Goal: Use online tool/utility: Utilize a website feature to perform a specific function

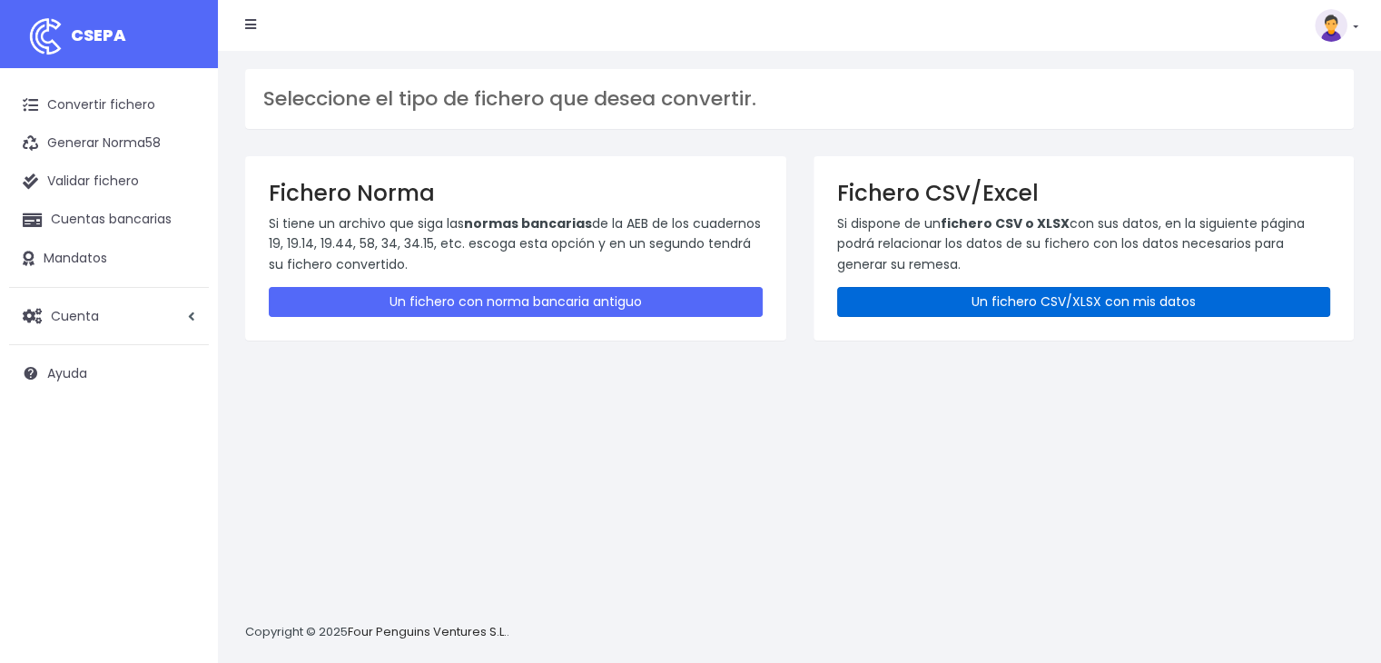
click at [991, 290] on link "Un fichero CSV/XLSX con mis datos" at bounding box center [1084, 302] width 494 height 30
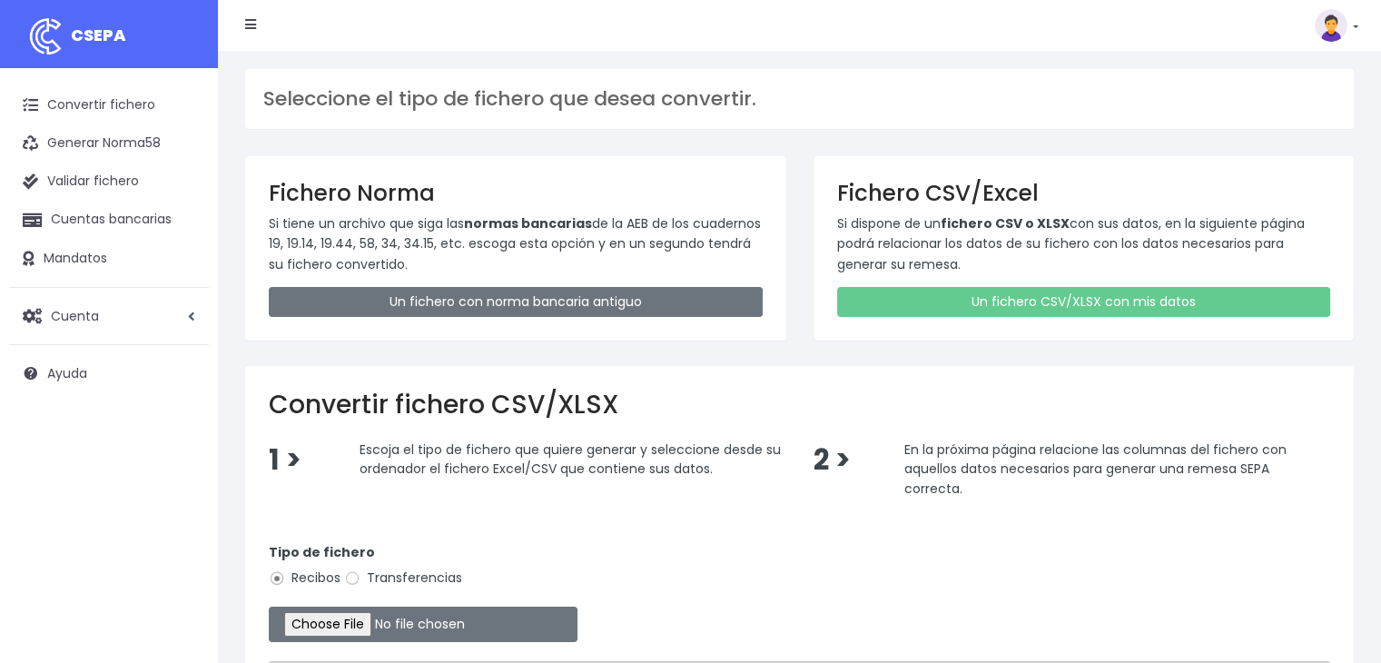
click at [457, 577] on label "Transferencias" at bounding box center [403, 577] width 118 height 19
click at [360, 577] on input "Transferencias" at bounding box center [352, 578] width 16 height 16
radio input "true"
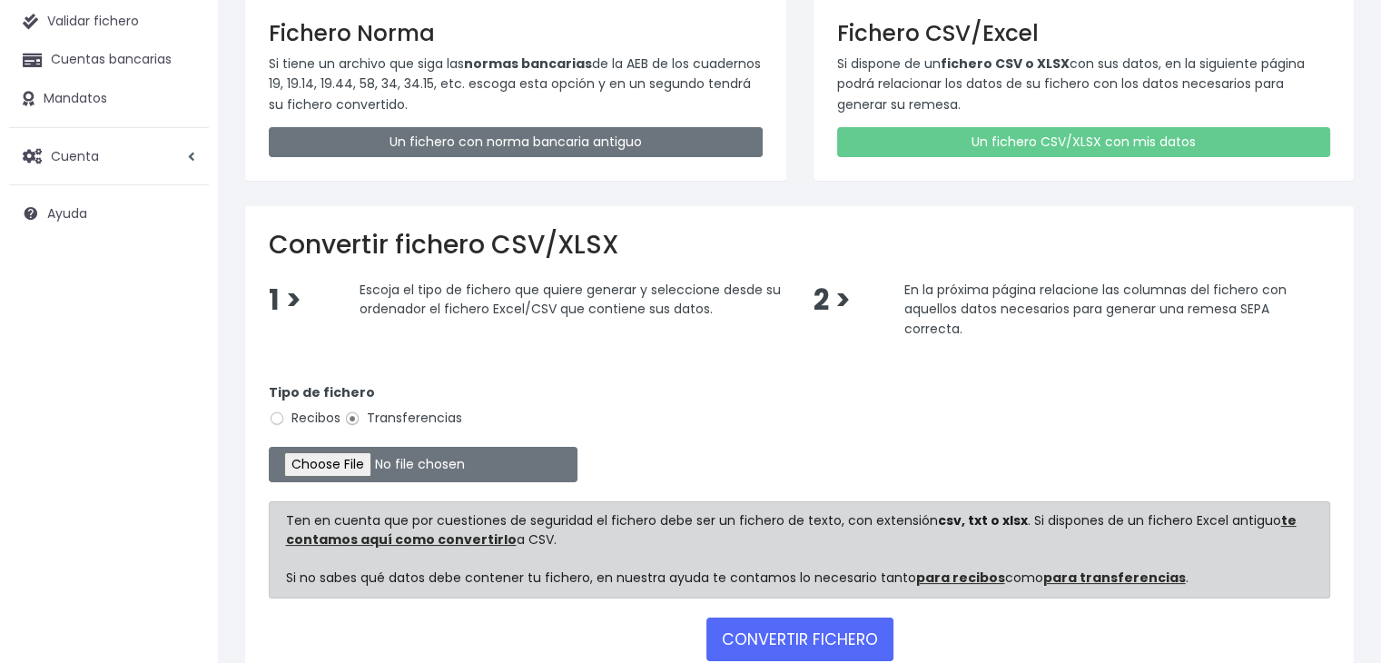
scroll to position [162, 0]
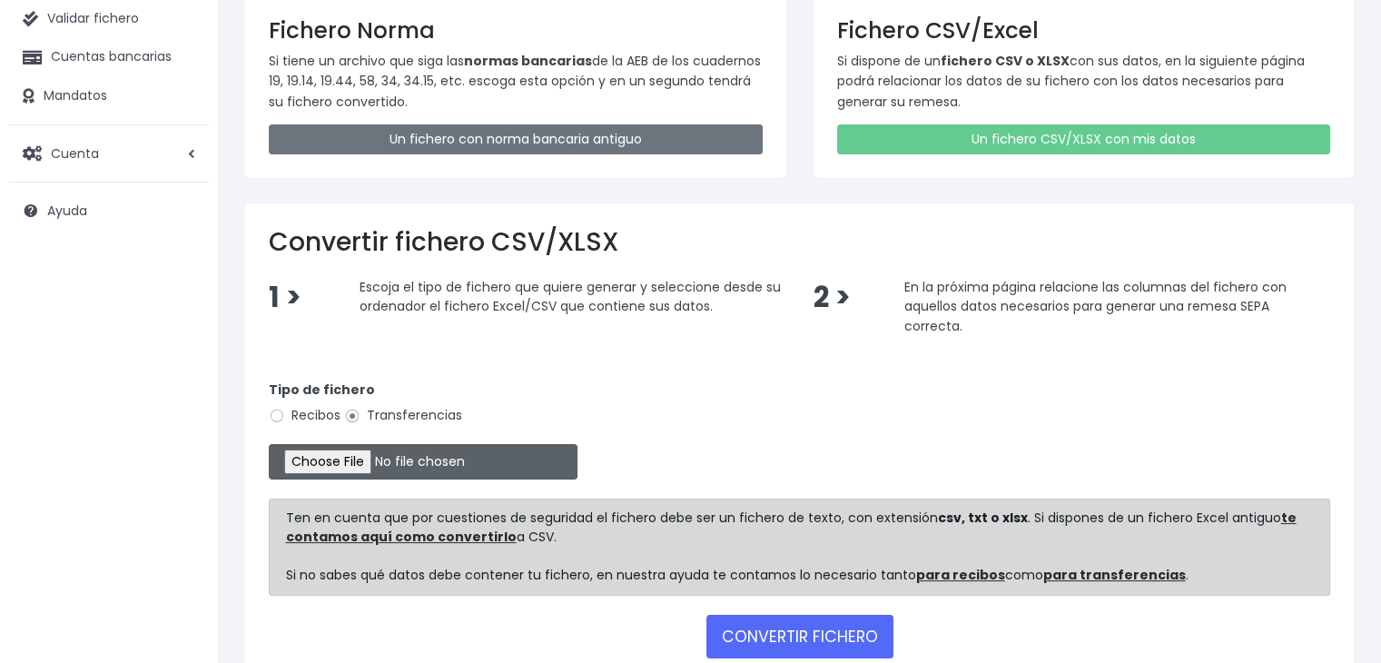
click at [384, 450] on input "file" at bounding box center [423, 461] width 309 height 35
type input "C:\fakepath\20250814 REMESA PREV12.xlsx"
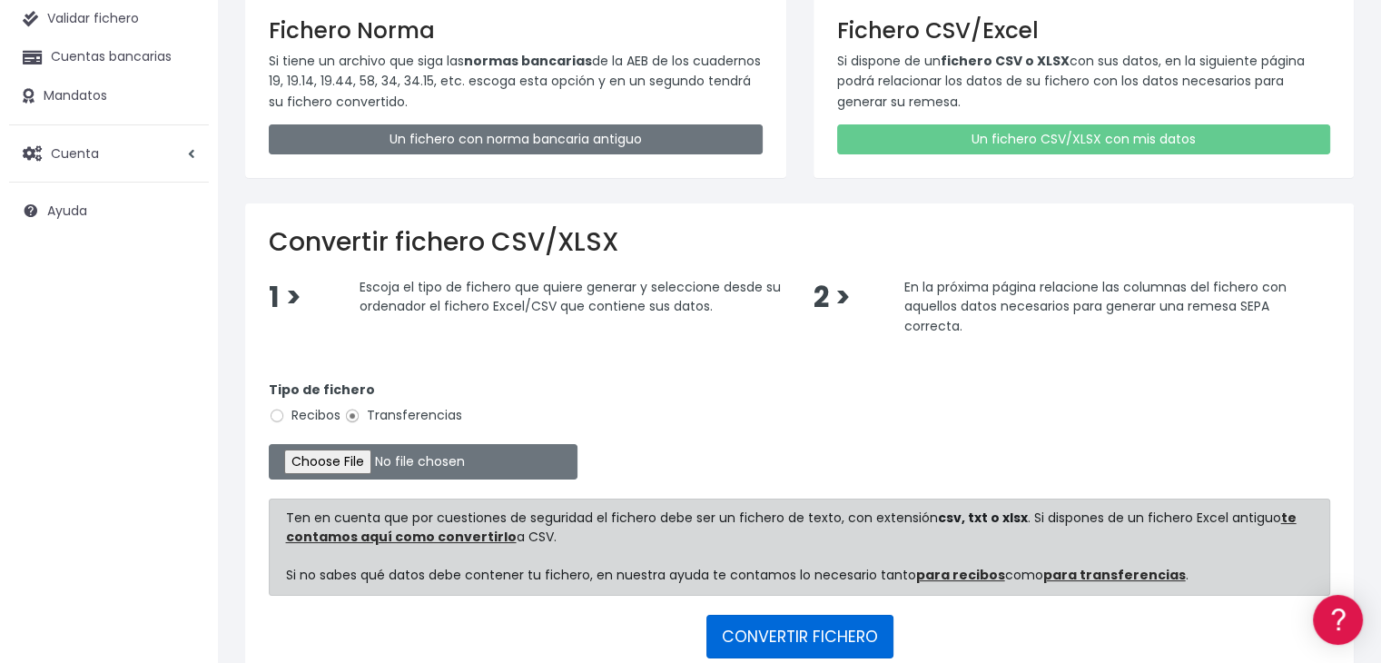
click at [746, 615] on button "CONVERTIR FICHERO" at bounding box center [799, 637] width 187 height 44
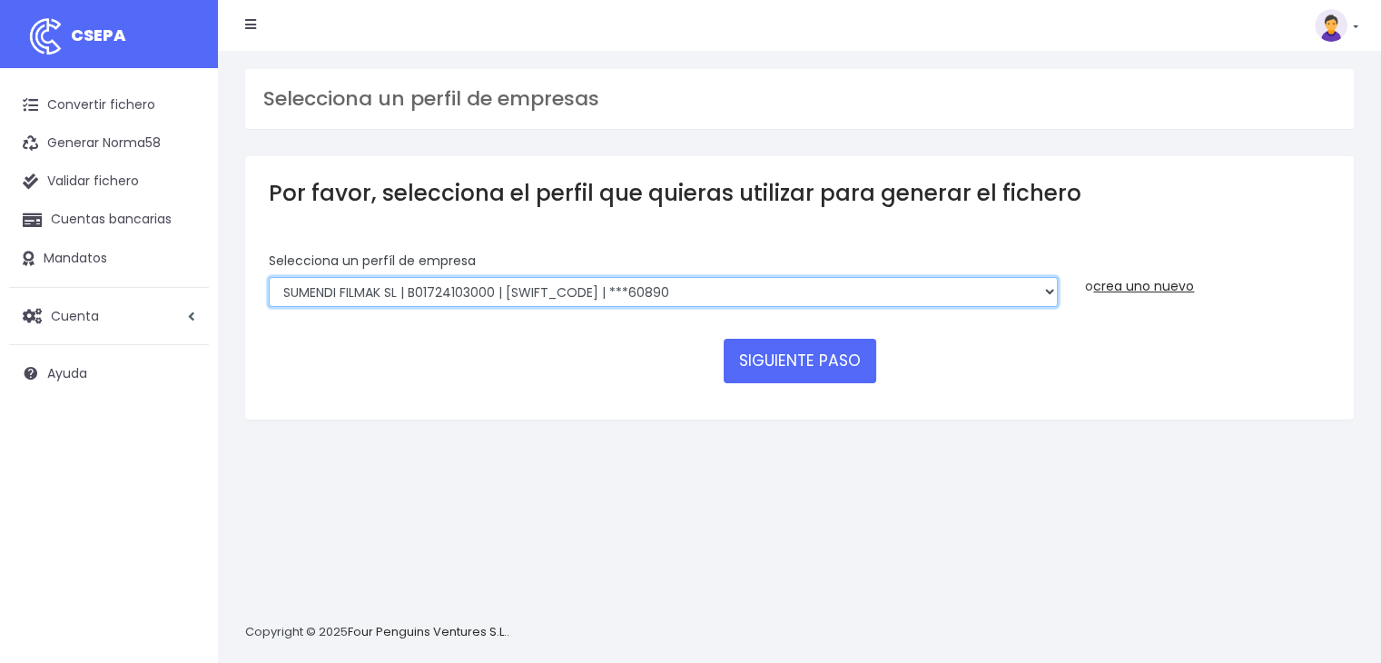
click at [645, 284] on select "MIMOSA PRODUCE SL | B44845899000 | BSABESBBXXX | ***55906 SUMENDI FILMAK SL | B…" at bounding box center [663, 292] width 789 height 31
select select "2879"
click at [269, 277] on select "MIMOSA PRODUCE SL | B44845899000 | BSABESBBXXX | ***55906 SUMENDI FILMAK SL | B…" at bounding box center [663, 292] width 789 height 31
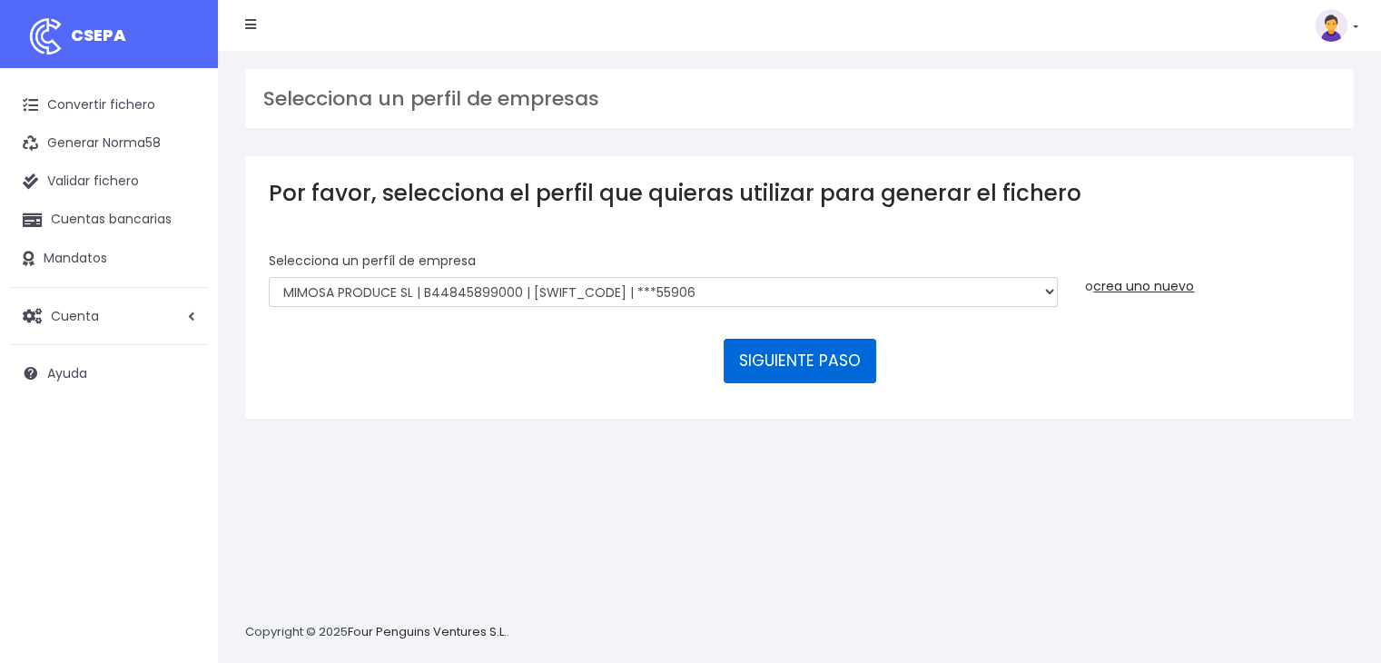
click at [744, 360] on button "SIGUIENTE PASO" at bounding box center [800, 361] width 153 height 44
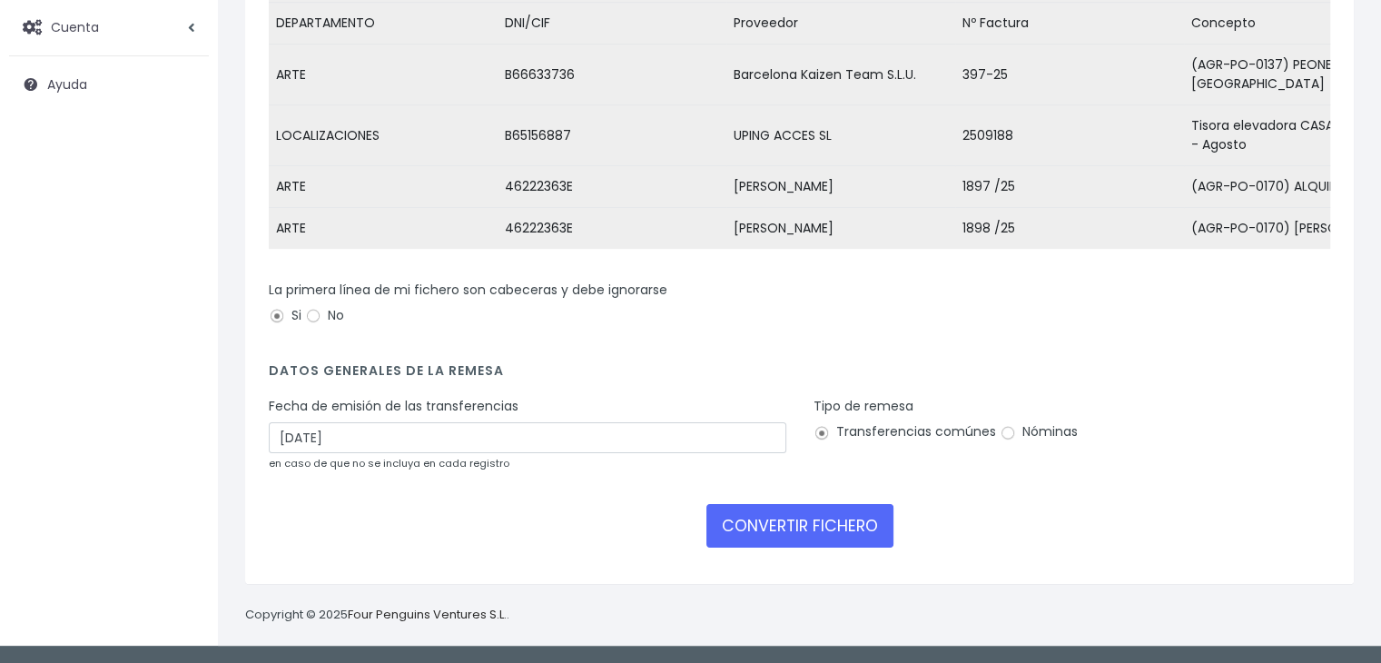
scroll to position [241, 0]
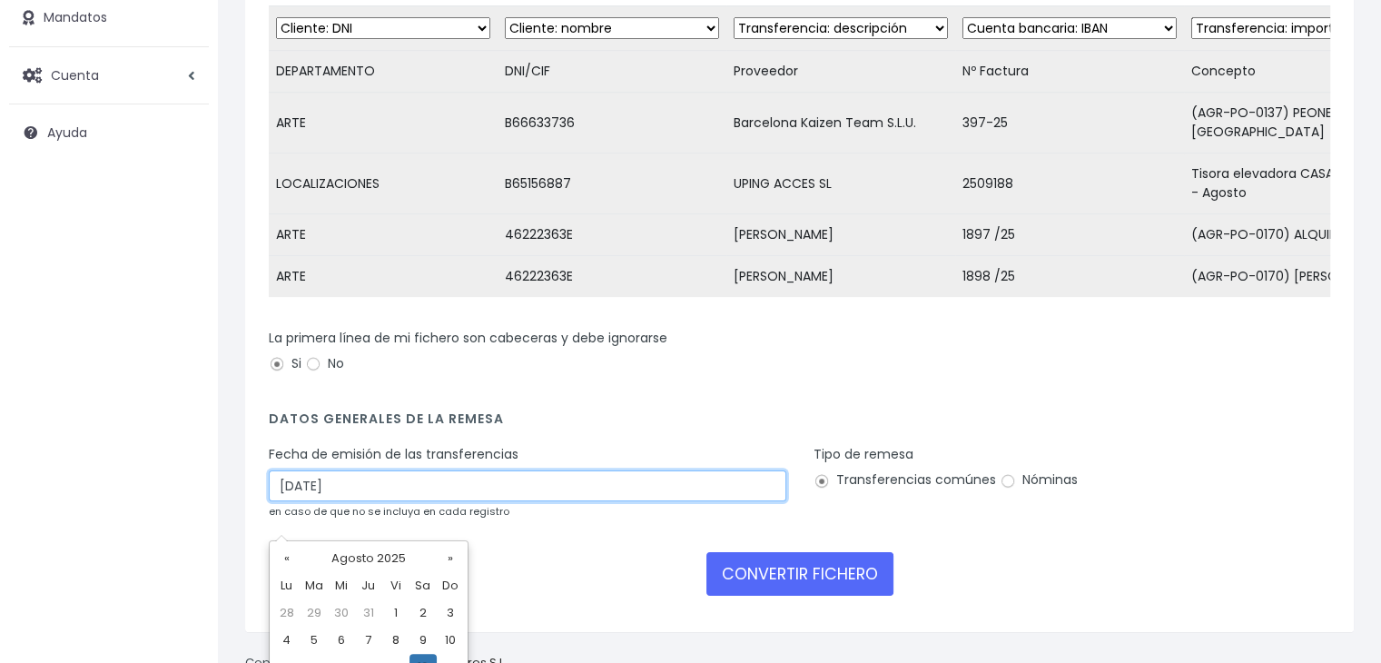
click at [383, 501] on input "[DATE]" at bounding box center [527, 485] width 517 height 31
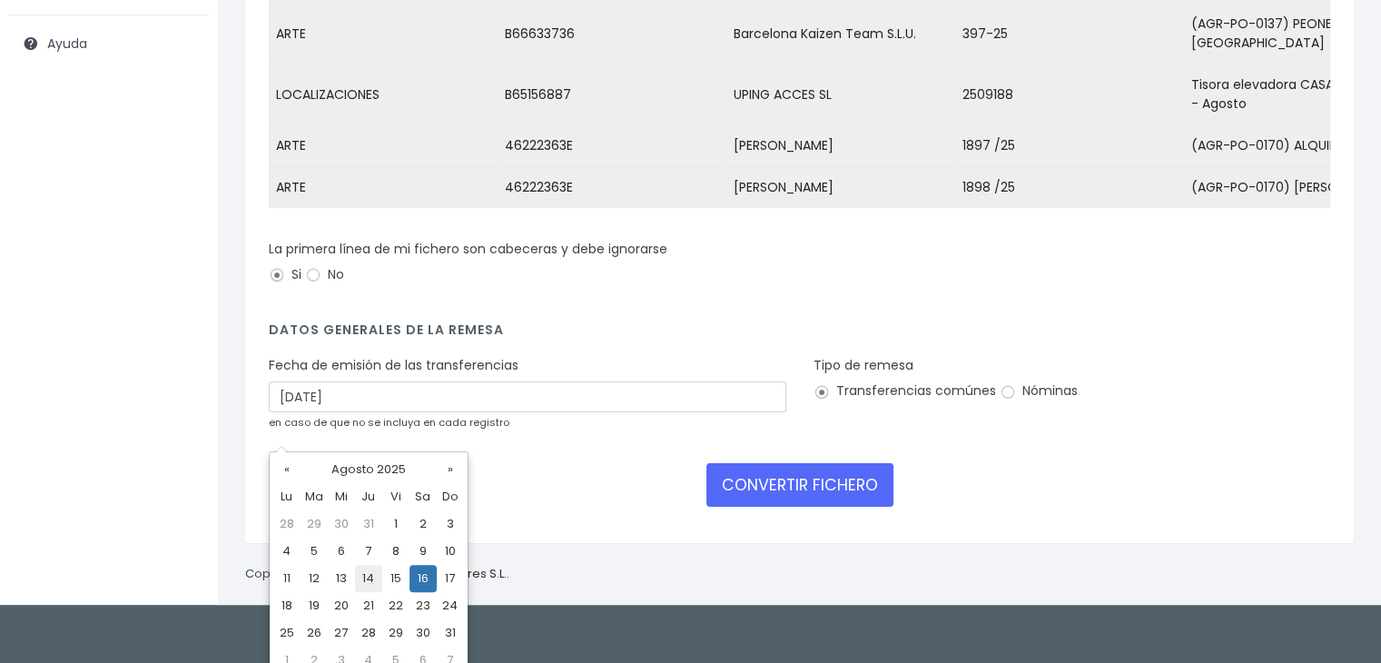
click at [375, 578] on td "14" at bounding box center [368, 578] width 27 height 27
type input "[DATE]"
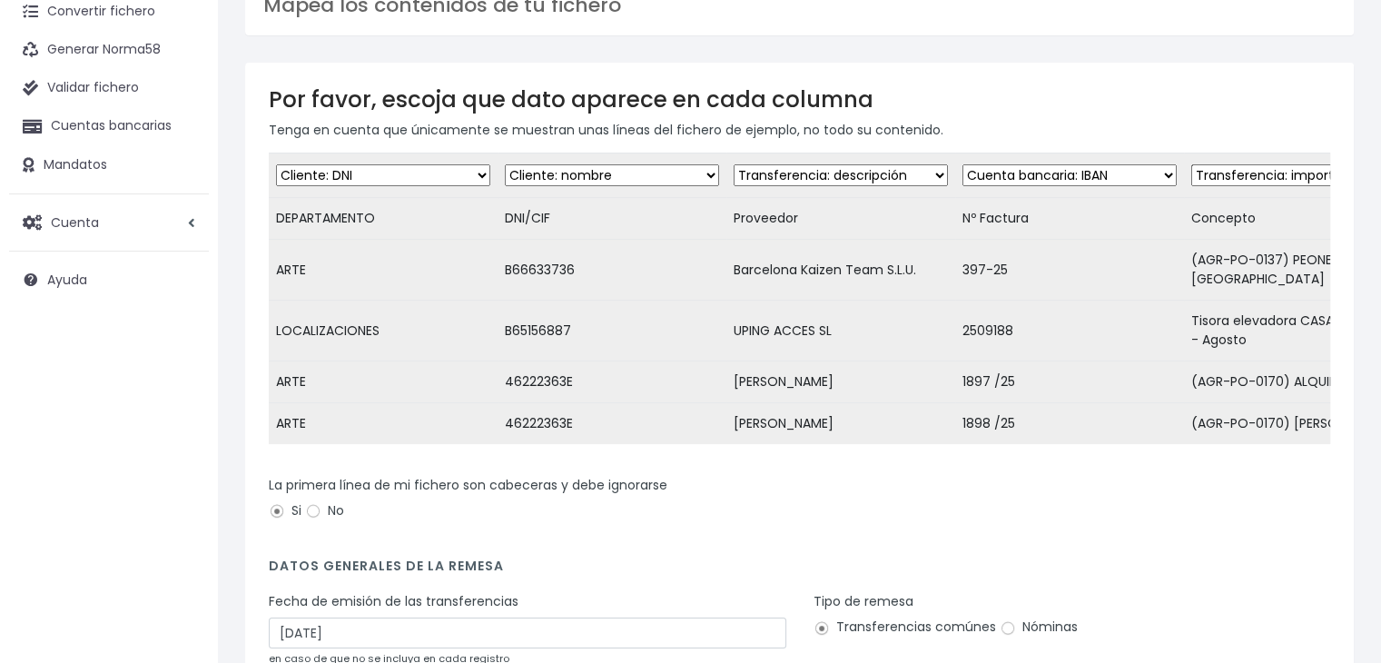
scroll to position [90, 0]
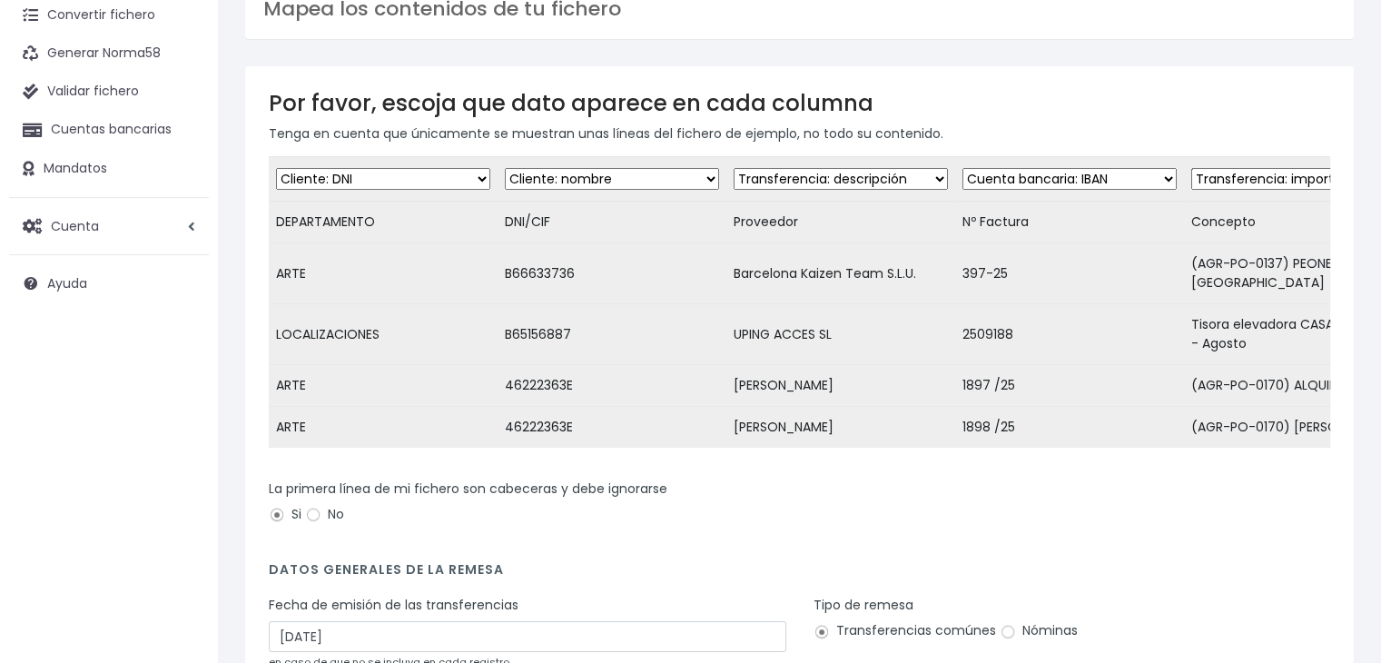
click at [983, 175] on select "Desechar campo Cliente: nombre Cliente: DNI Cliente: Email Cliente: referencia …" at bounding box center [1069, 179] width 214 height 22
click at [962, 168] on select "Desechar campo Cliente: nombre Cliente: DNI Cliente: Email Cliente: referencia …" at bounding box center [1069, 179] width 214 height 22
click at [1191, 175] on select "Desechar campo Cliente: nombre Cliente: DNI Cliente: Email Cliente: referencia …" at bounding box center [1298, 179] width 214 height 22
click at [1086, 261] on td "397-25" at bounding box center [1069, 273] width 229 height 61
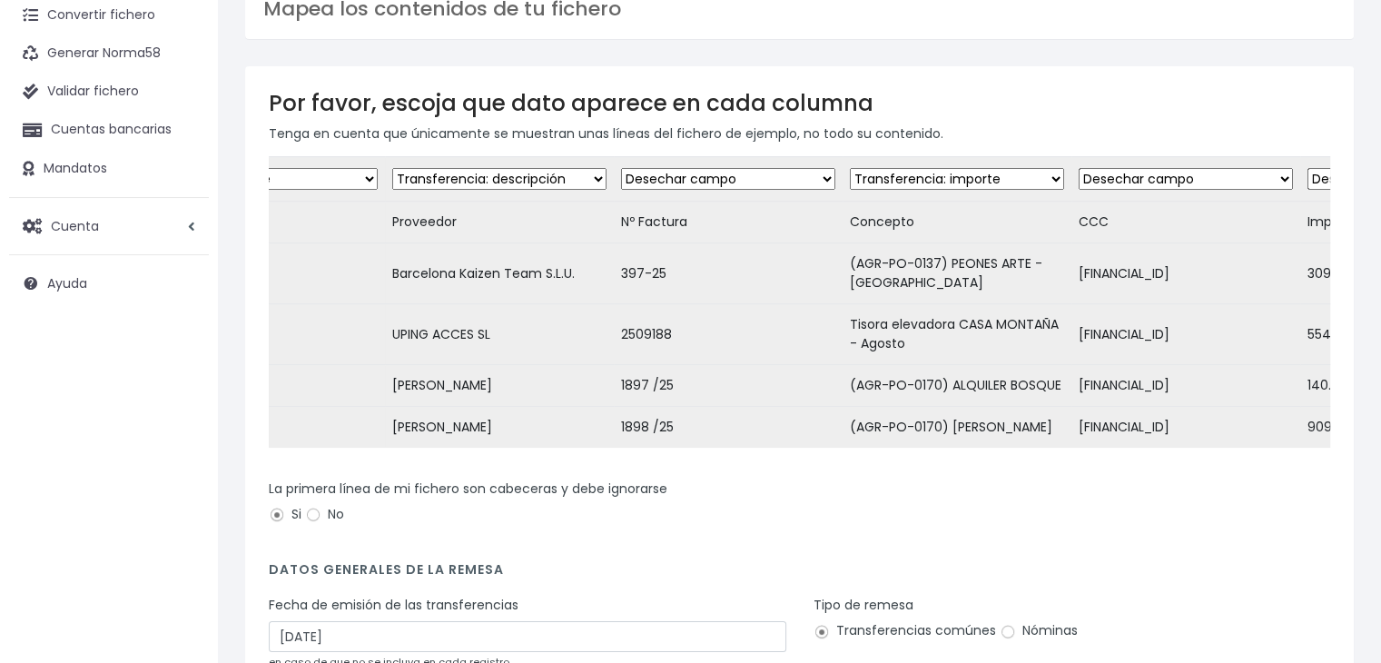
scroll to position [0, 527]
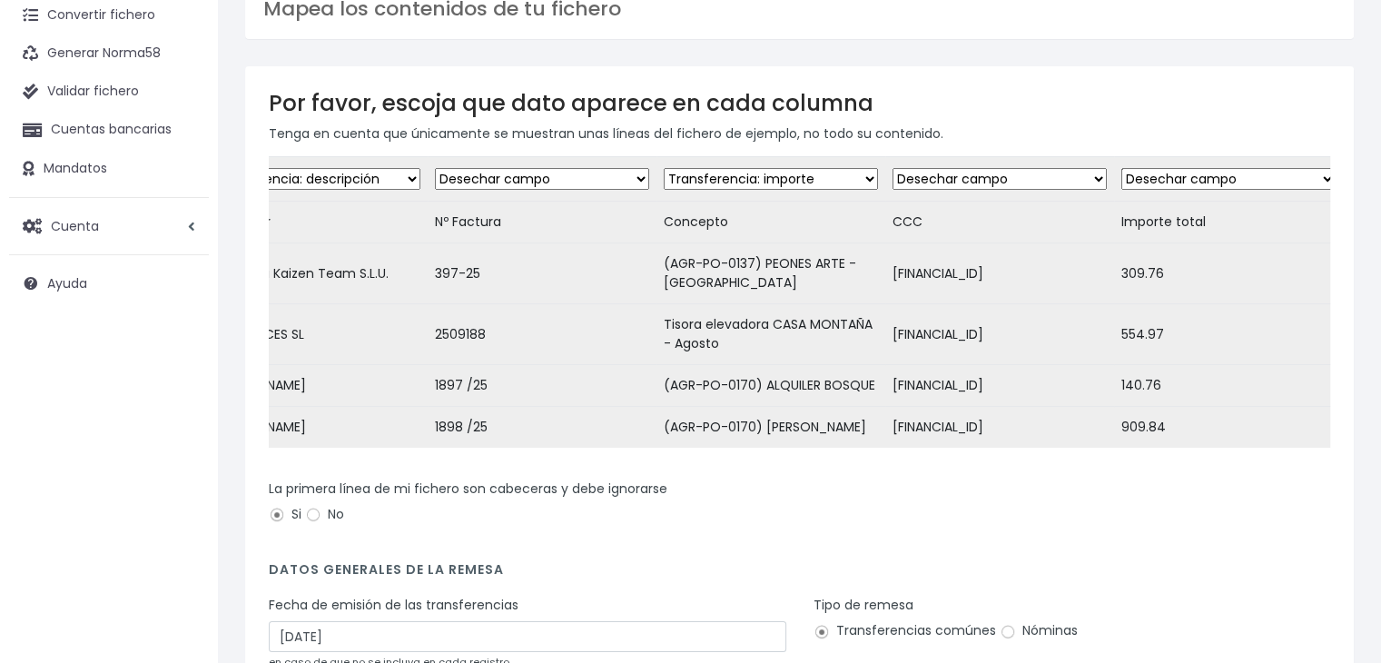
click at [606, 171] on select "Desechar campo Cliente: nombre Cliente: DNI Cliente: Email Cliente: referencia …" at bounding box center [542, 179] width 214 height 22
select select "description"
click at [435, 168] on select "Desechar campo Cliente: nombre Cliente: DNI Cliente: Email Cliente: referencia …" at bounding box center [542, 179] width 214 height 22
click at [824, 168] on select "Desechar campo Cliente: nombre Cliente: DNI Cliente: Email Cliente: referencia …" at bounding box center [771, 179] width 214 height 22
select select "dismiss"
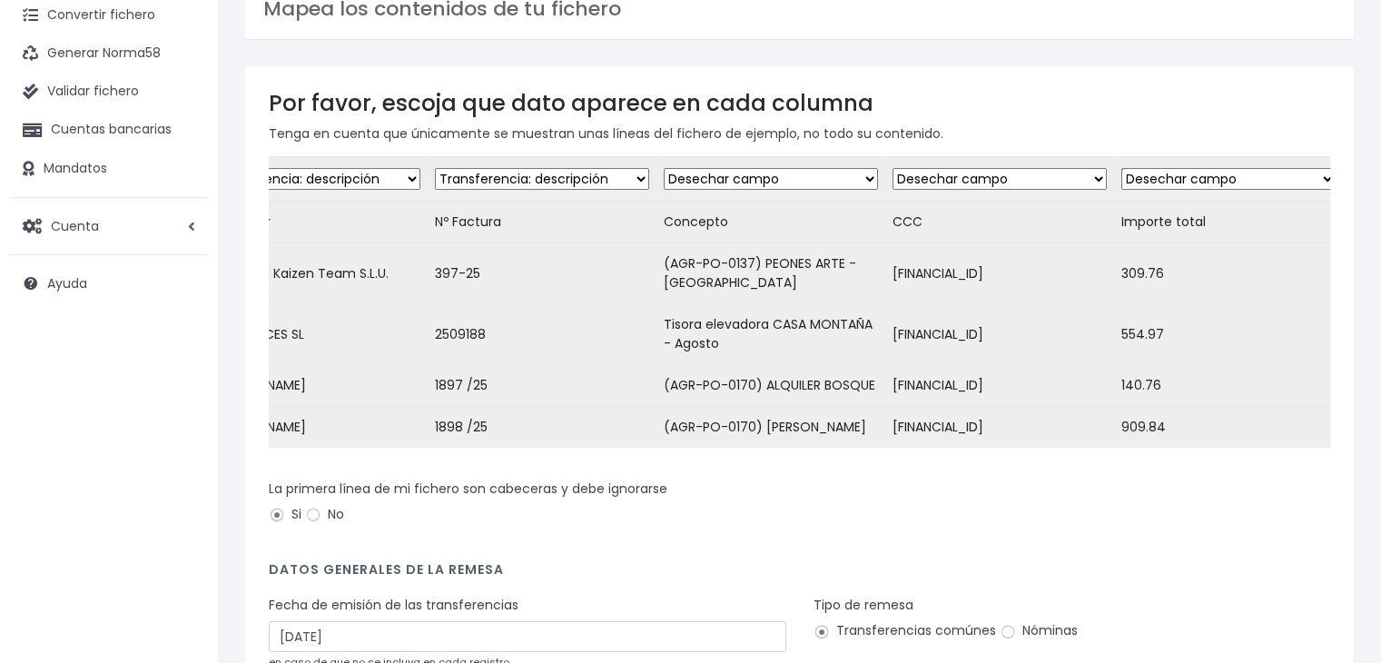
click at [664, 168] on select "Desechar campo Cliente: nombre Cliente: DNI Cliente: Email Cliente: referencia …" at bounding box center [771, 179] width 214 height 22
click at [953, 170] on select "Desechar campo Cliente: nombre Cliente: DNI Cliente: Email Cliente: referencia …" at bounding box center [999, 179] width 214 height 22
select select "iban"
click at [892, 168] on select "Desechar campo Cliente: nombre Cliente: DNI Cliente: Email Cliente: referencia …" at bounding box center [999, 179] width 214 height 22
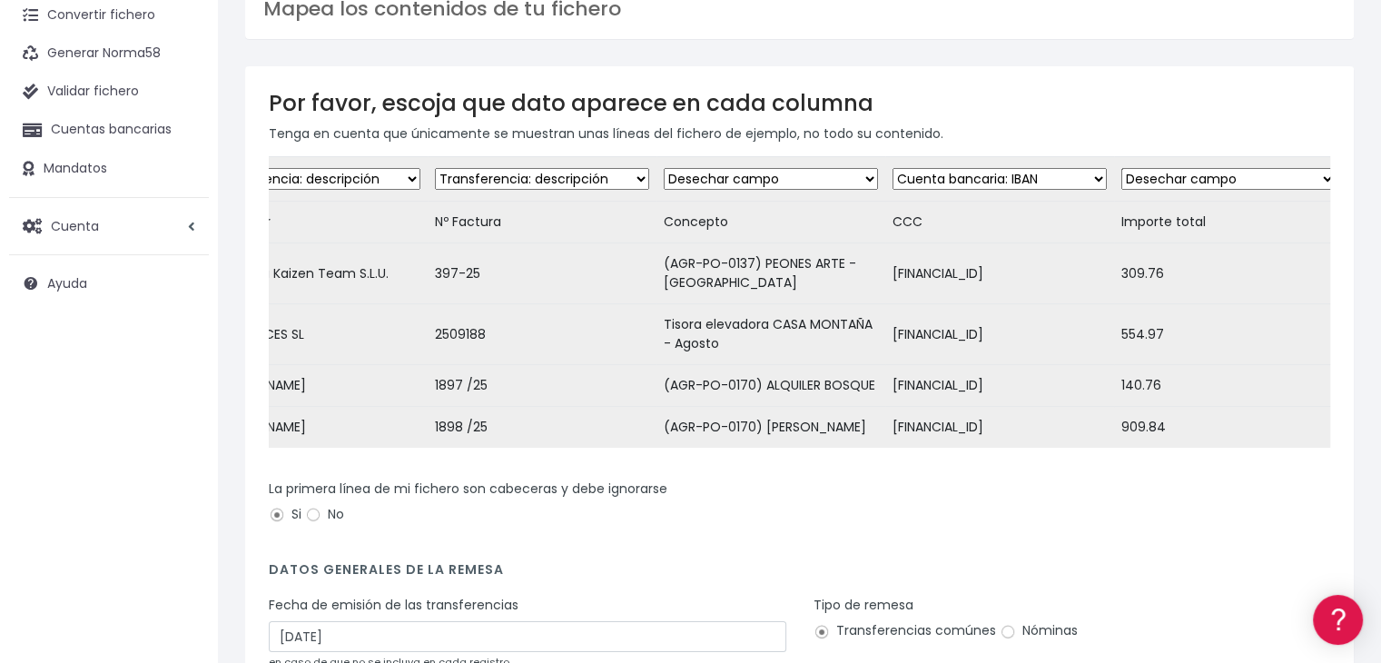
click at [1153, 181] on select "Desechar campo Cliente: nombre Cliente: DNI Cliente: Email Cliente: referencia …" at bounding box center [1228, 179] width 214 height 22
select select "amount"
click at [1121, 168] on select "Desechar campo Cliente: nombre Cliente: DNI Cliente: Email Cliente: referencia …" at bounding box center [1228, 179] width 214 height 22
click at [1134, 515] on div "La primera línea de mi fichero son cabeceras y debe ignorarse Si No" at bounding box center [799, 504] width 1061 height 51
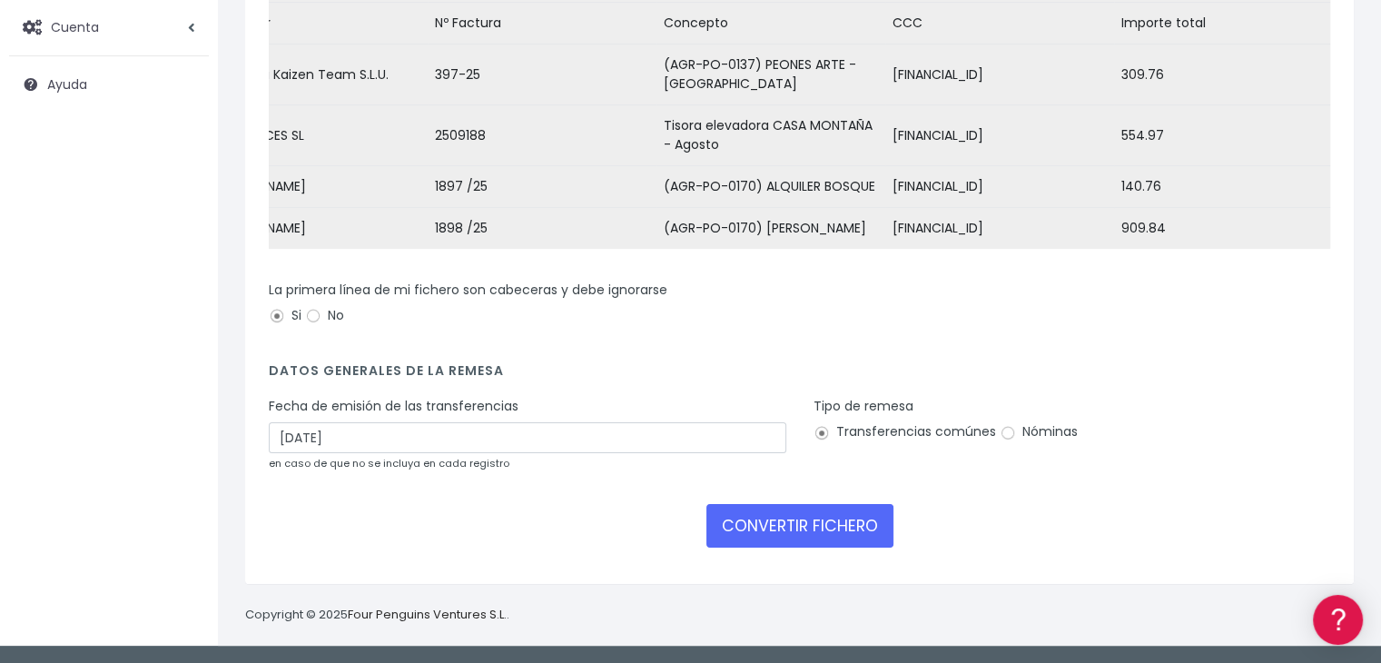
scroll to position [319, 0]
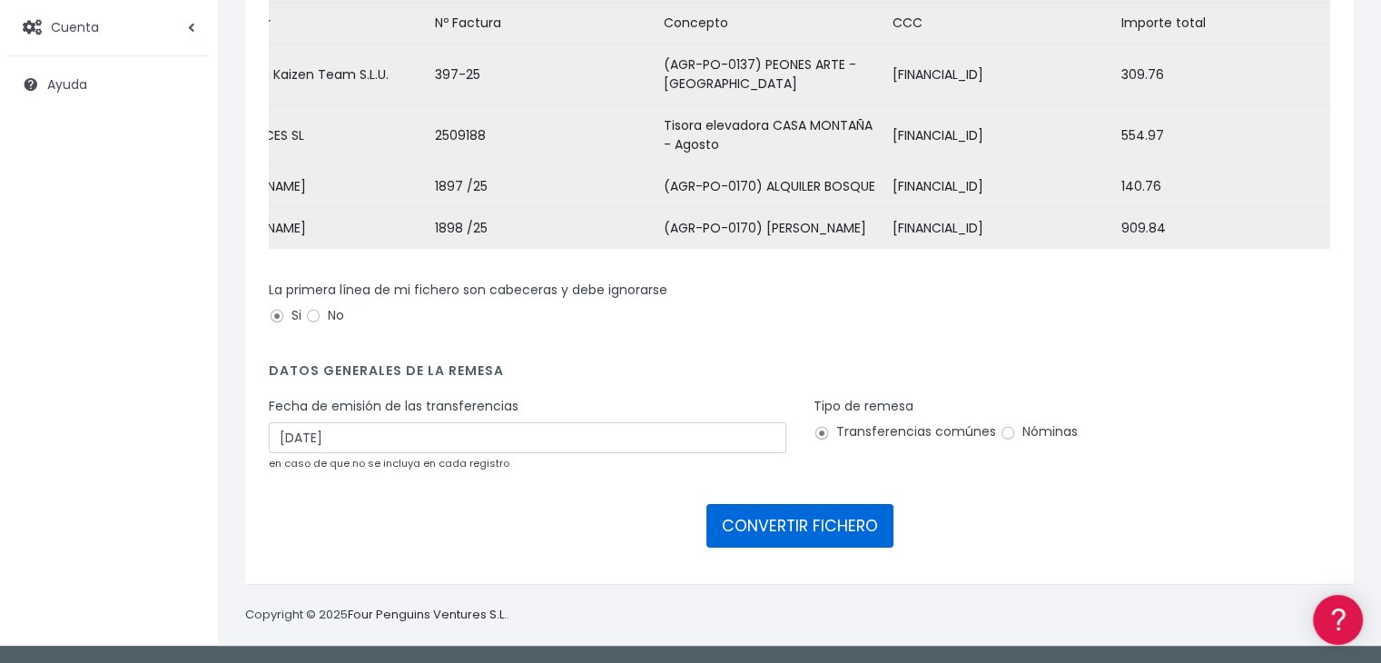
drag, startPoint x: 805, startPoint y: 530, endPoint x: 844, endPoint y: 514, distance: 42.3
click at [844, 514] on button "CONVERTIR FICHERO" at bounding box center [799, 526] width 187 height 44
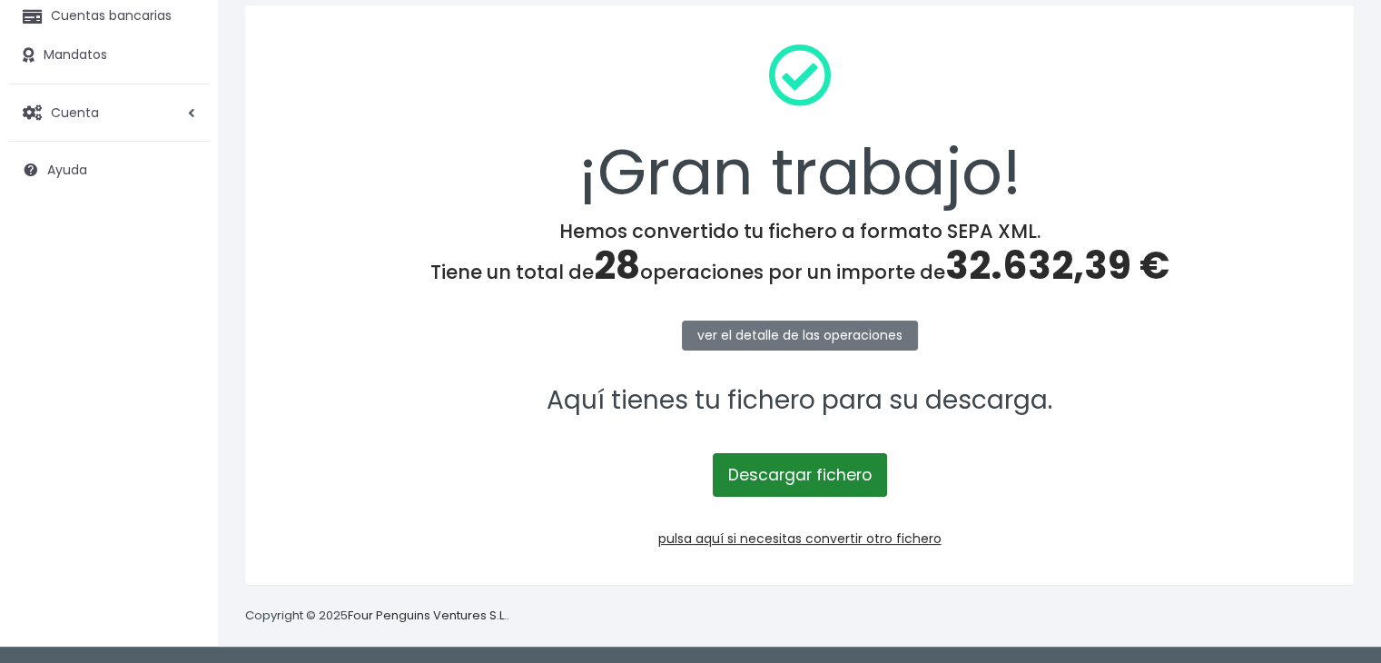
scroll to position [203, 0]
click at [816, 477] on link "Descargar fichero" at bounding box center [800, 475] width 174 height 44
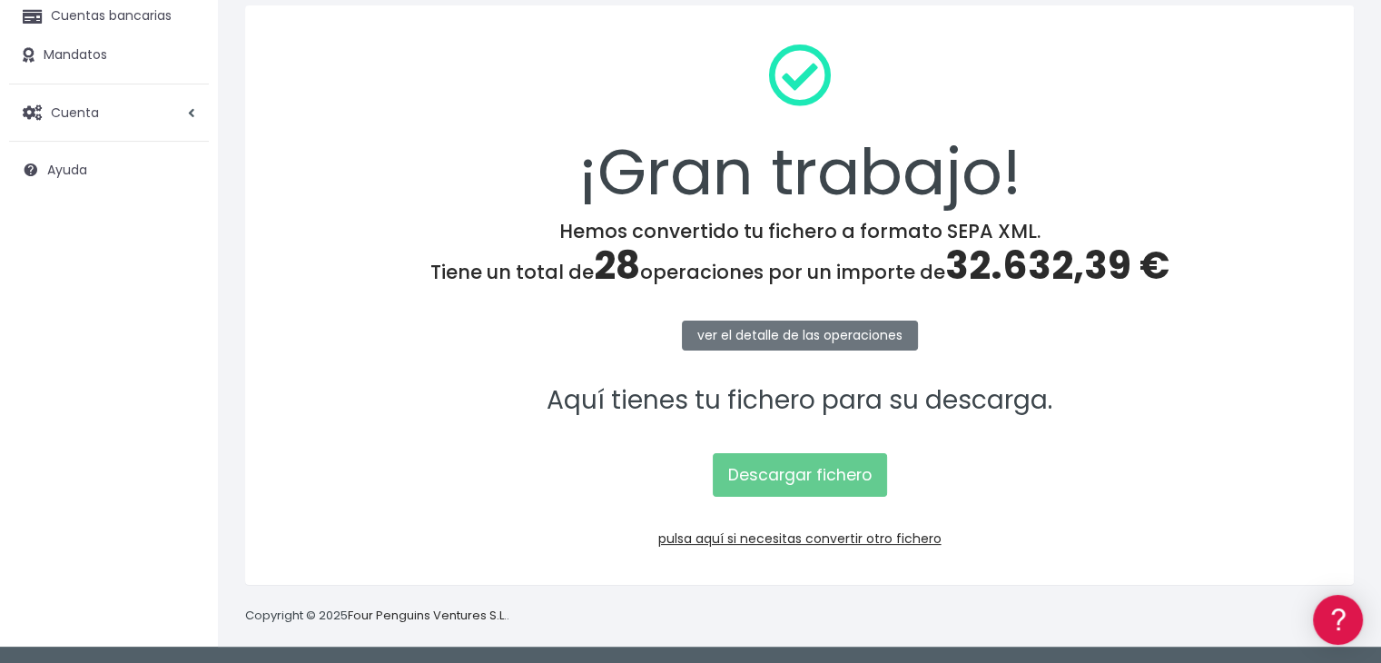
scroll to position [0, 0]
